Goal: Task Accomplishment & Management: Manage account settings

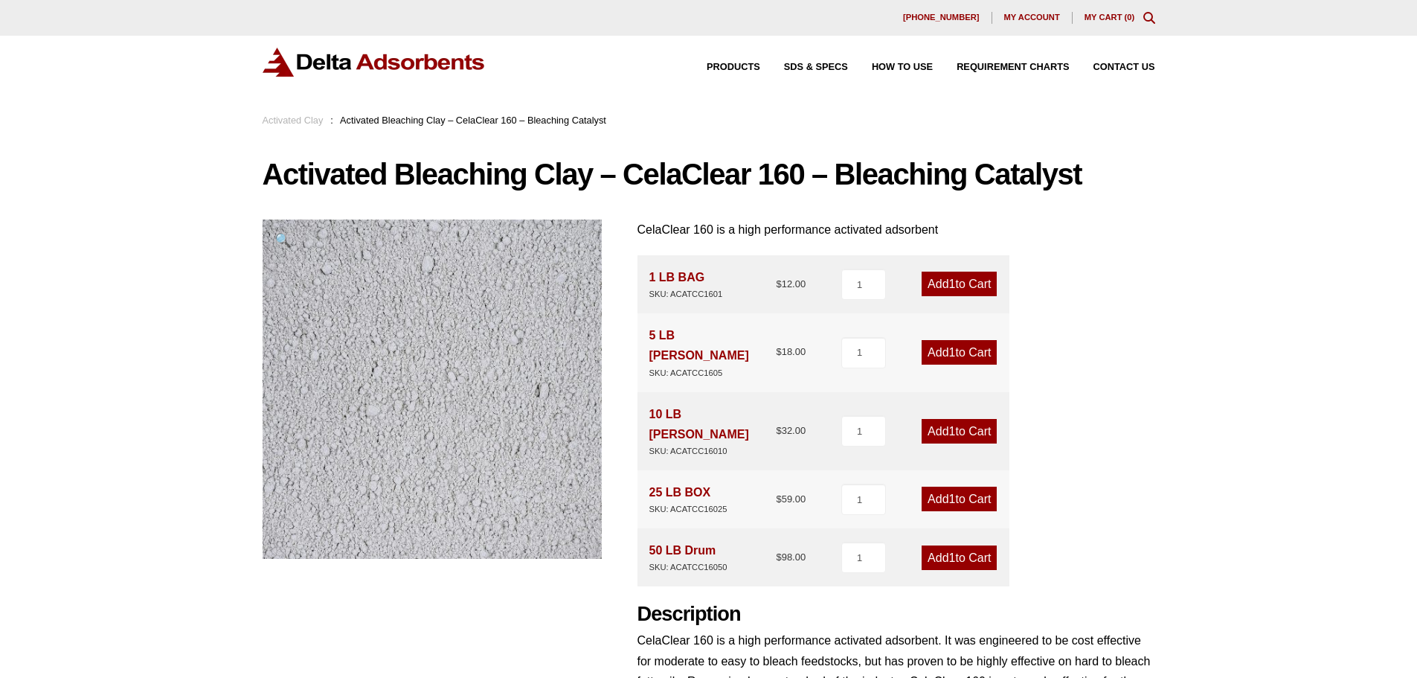
click at [1039, 16] on span "My account" at bounding box center [1032, 17] width 56 height 8
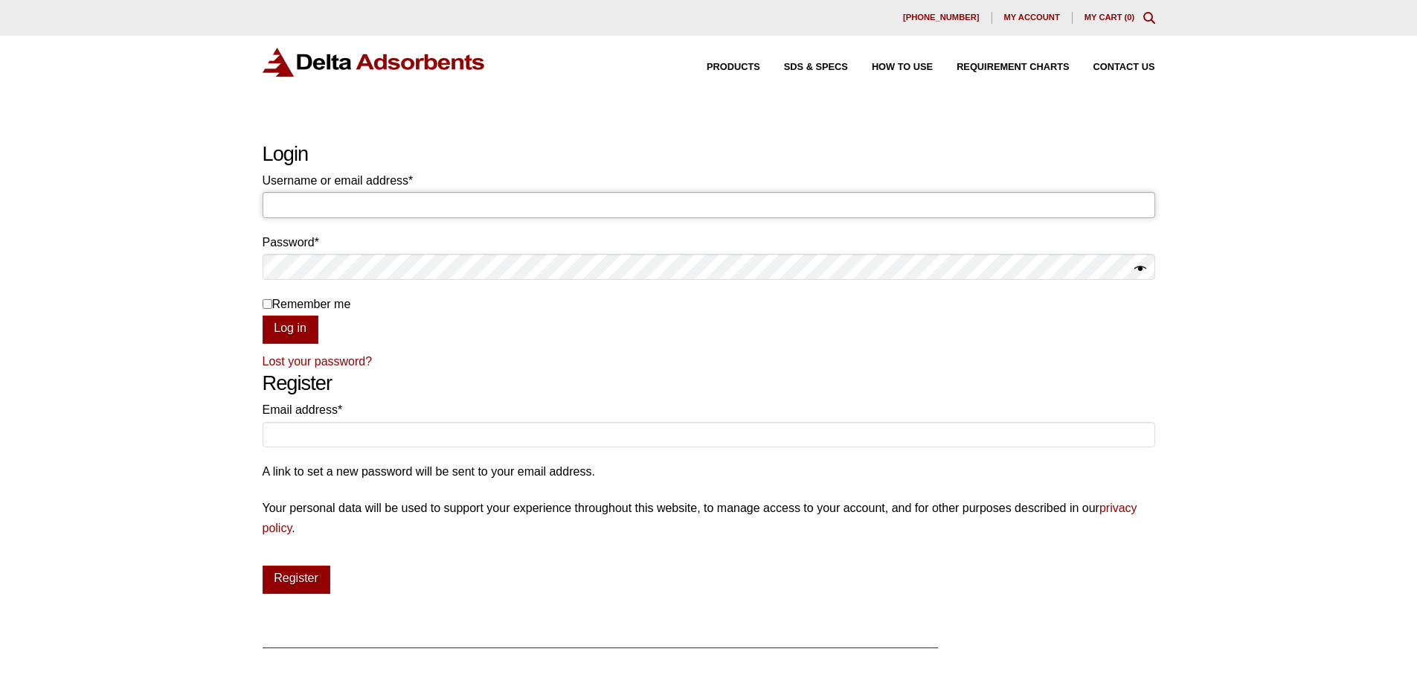
click at [393, 201] on input "Username or email address * Required" at bounding box center [709, 204] width 893 height 25
type input "billjr@deltaadsorbents.com"
click at [263, 315] on button "Log in" at bounding box center [291, 329] width 56 height 28
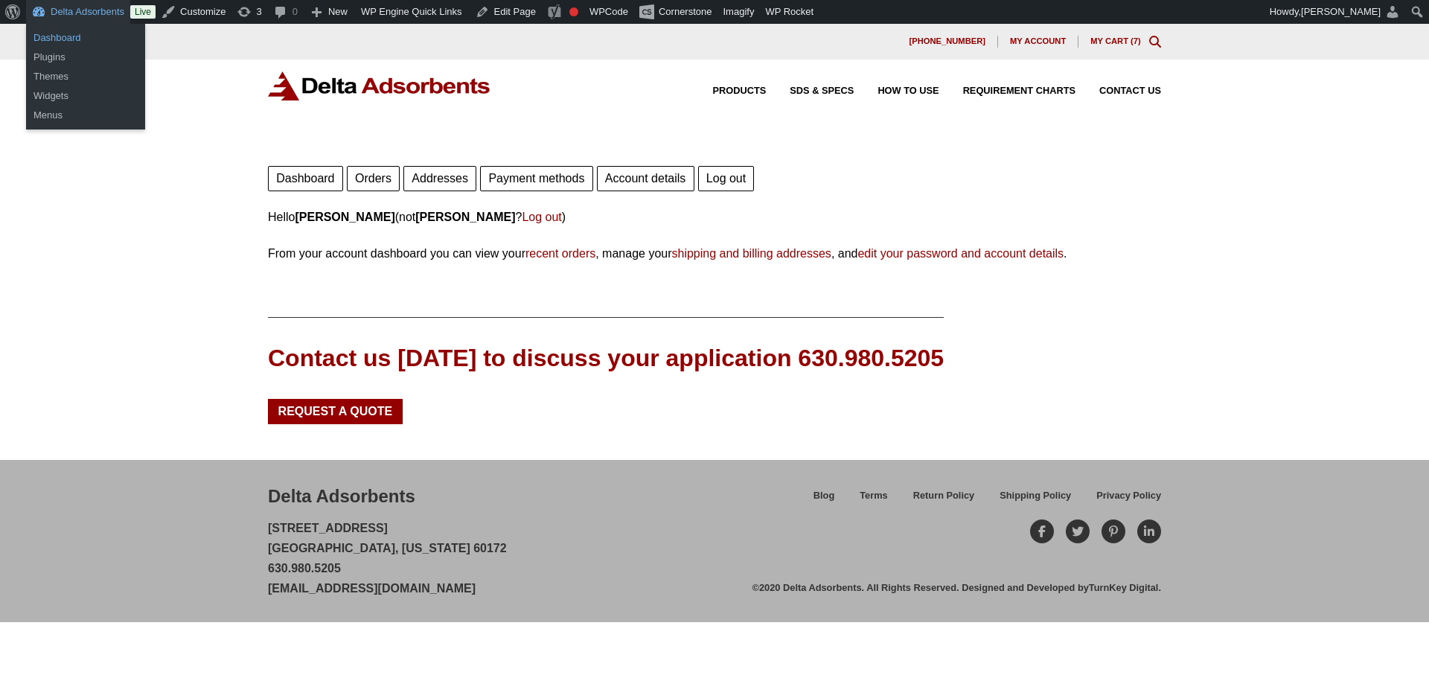
click at [65, 33] on link "Dashboard" at bounding box center [85, 37] width 119 height 19
